Goal: Task Accomplishment & Management: Use online tool/utility

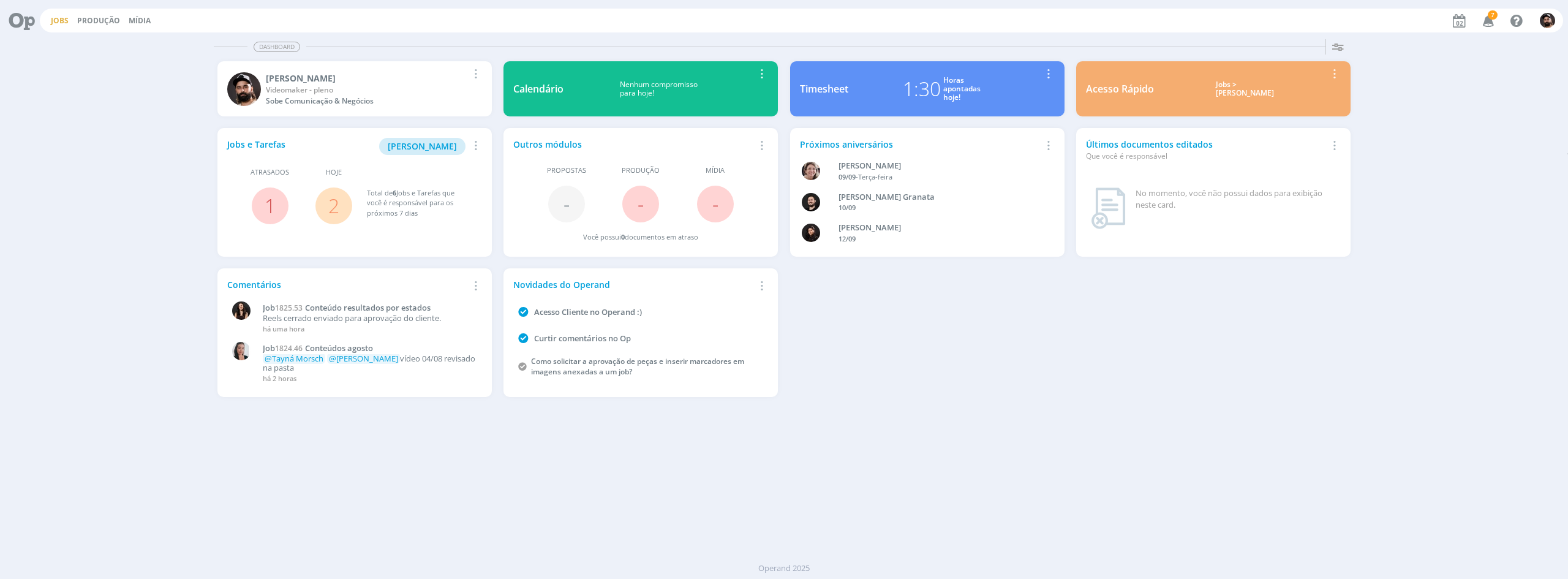
click at [64, 24] on link "Jobs" at bounding box center [60, 21] width 18 height 11
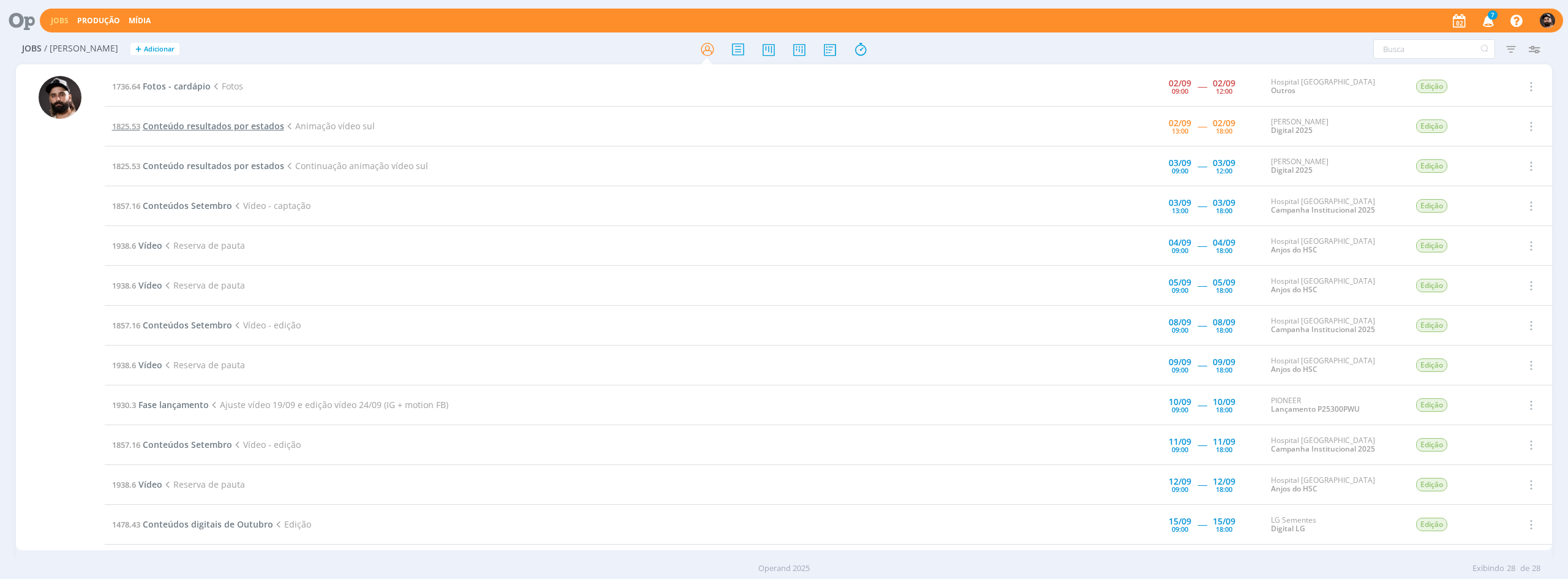
click at [187, 126] on span "Conteúdo resultados por estados" at bounding box center [213, 126] width 141 height 11
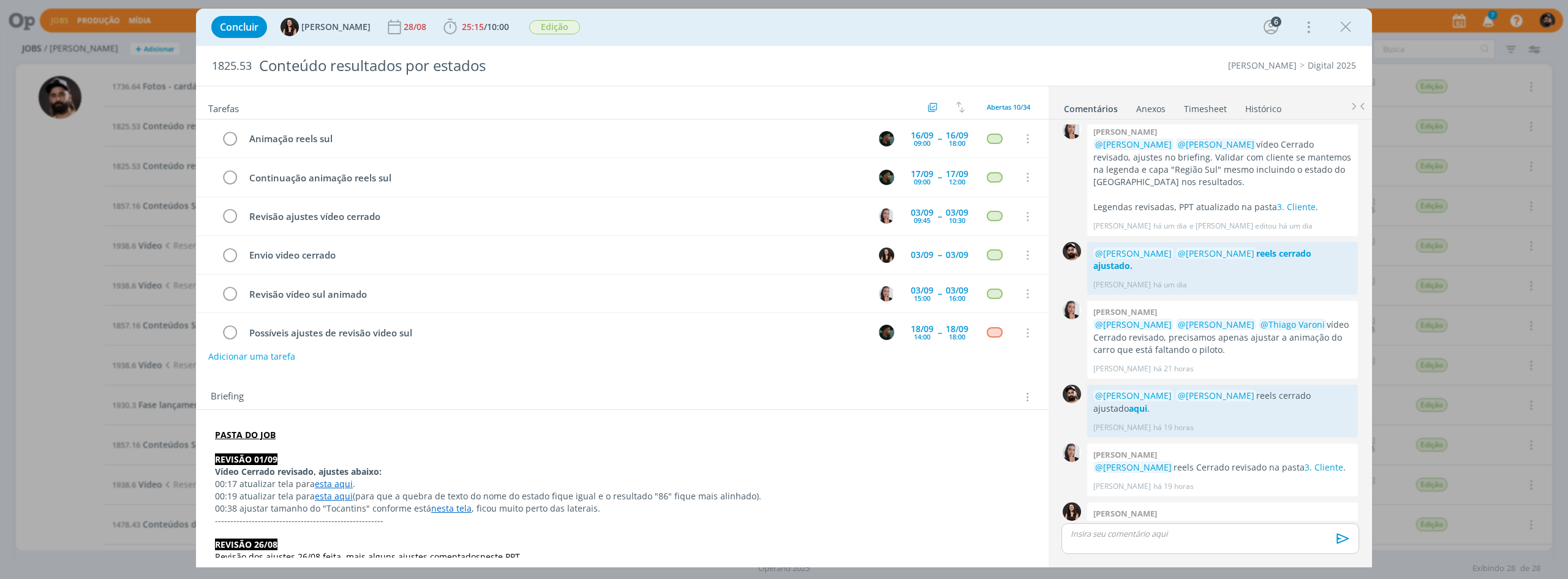
scroll to position [172, 0]
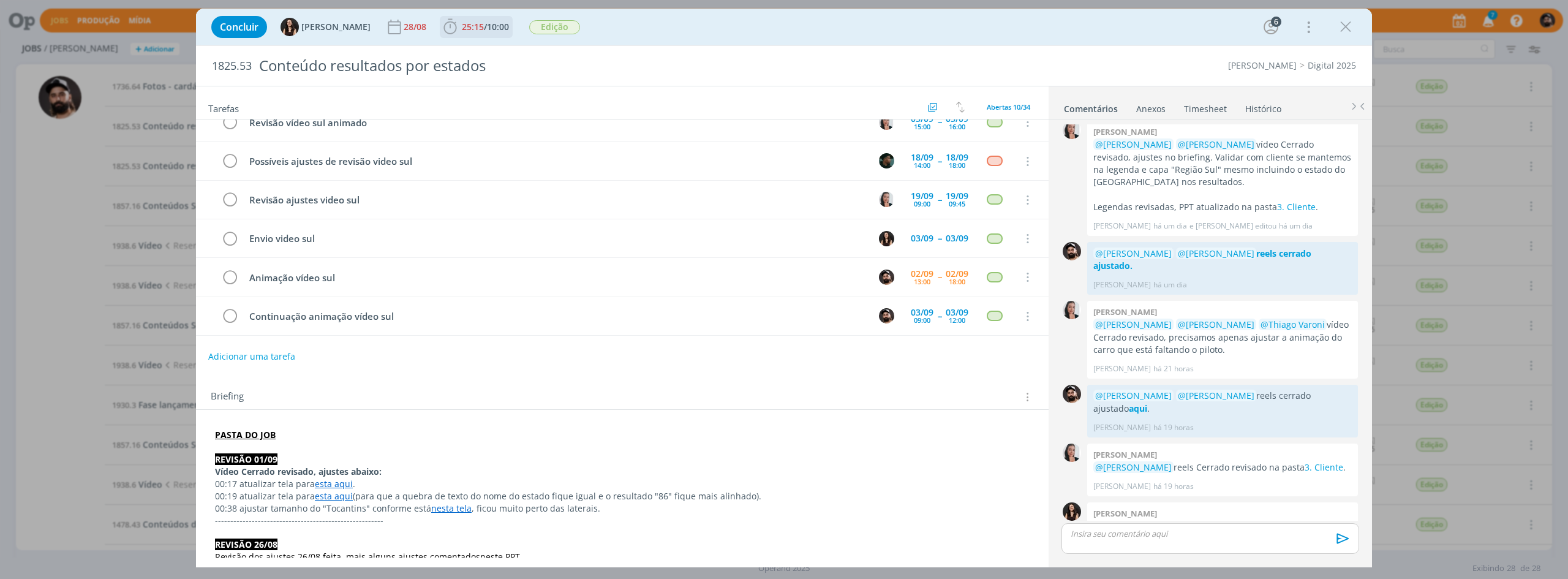
click at [441, 25] on icon "dialog" at bounding box center [451, 27] width 18 height 18
click at [478, 52] on span "Iniciar" at bounding box center [491, 54] width 26 height 9
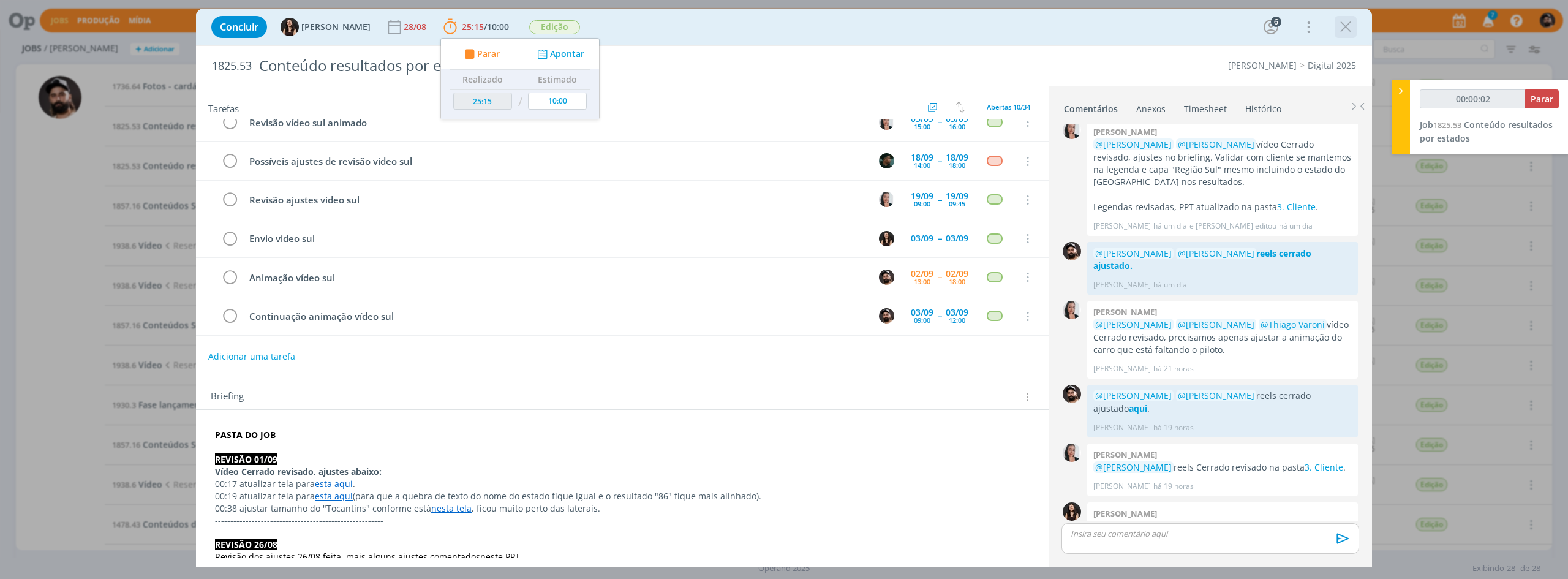
click at [1344, 33] on icon "dialog" at bounding box center [1346, 27] width 18 height 18
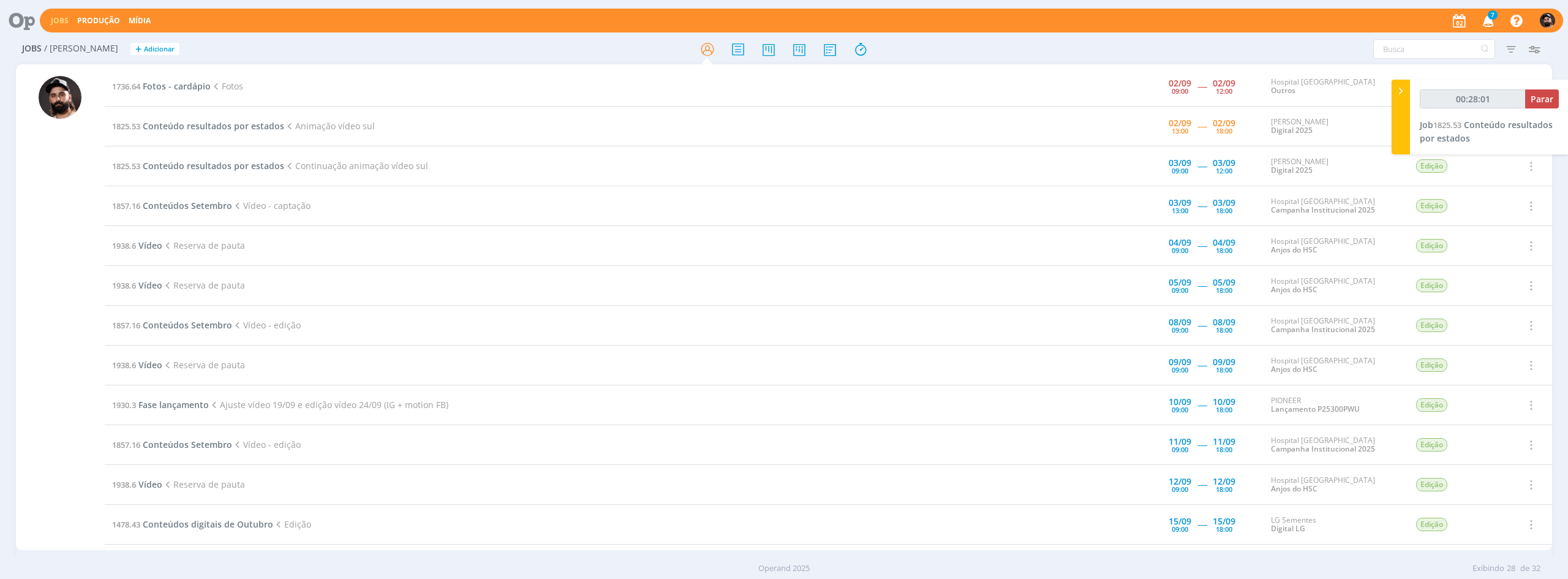
type input "00:29:01"
